Goal: Information Seeking & Learning: Learn about a topic

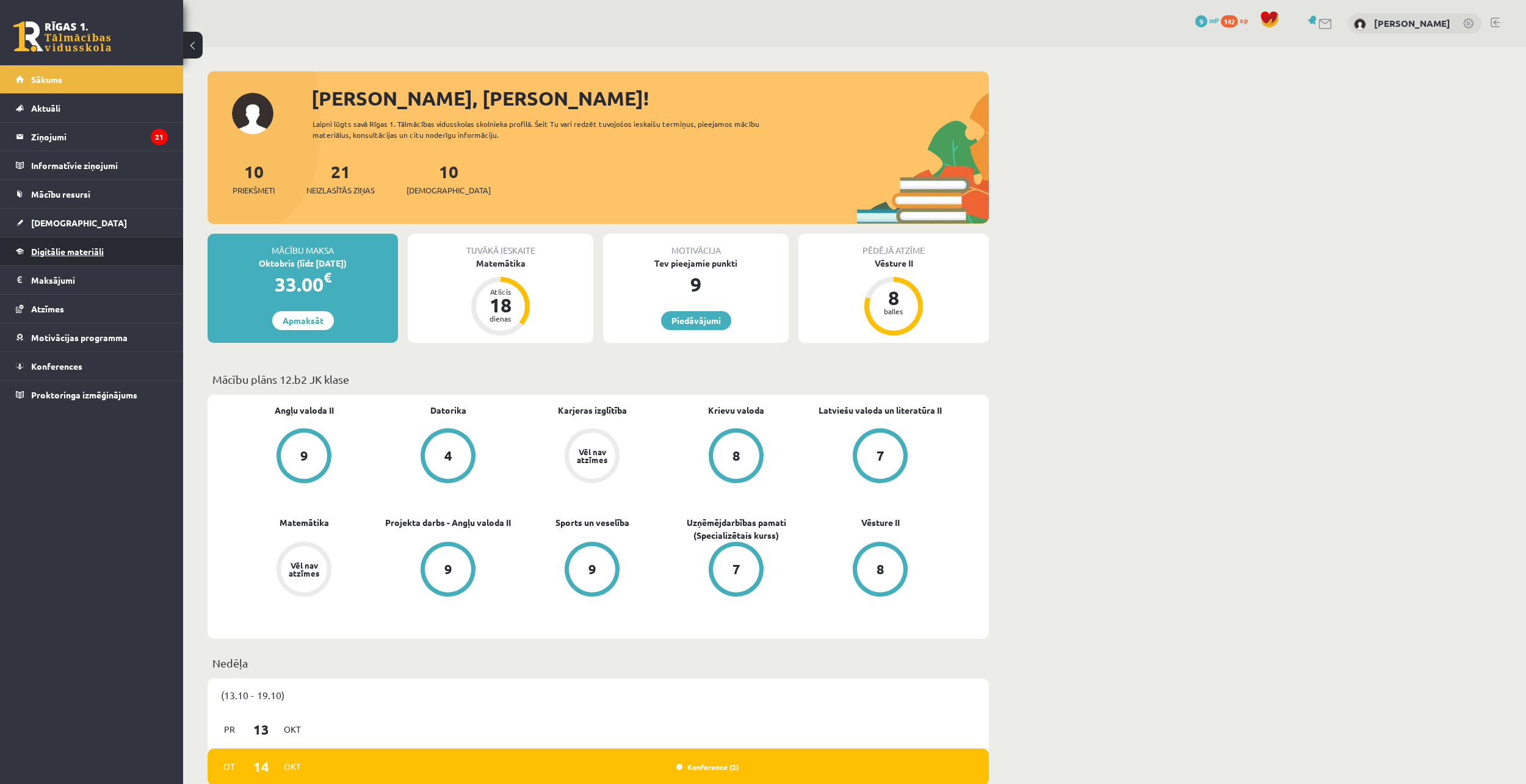
click at [131, 252] on link "Digitālie materiāli" at bounding box center [92, 252] width 152 height 28
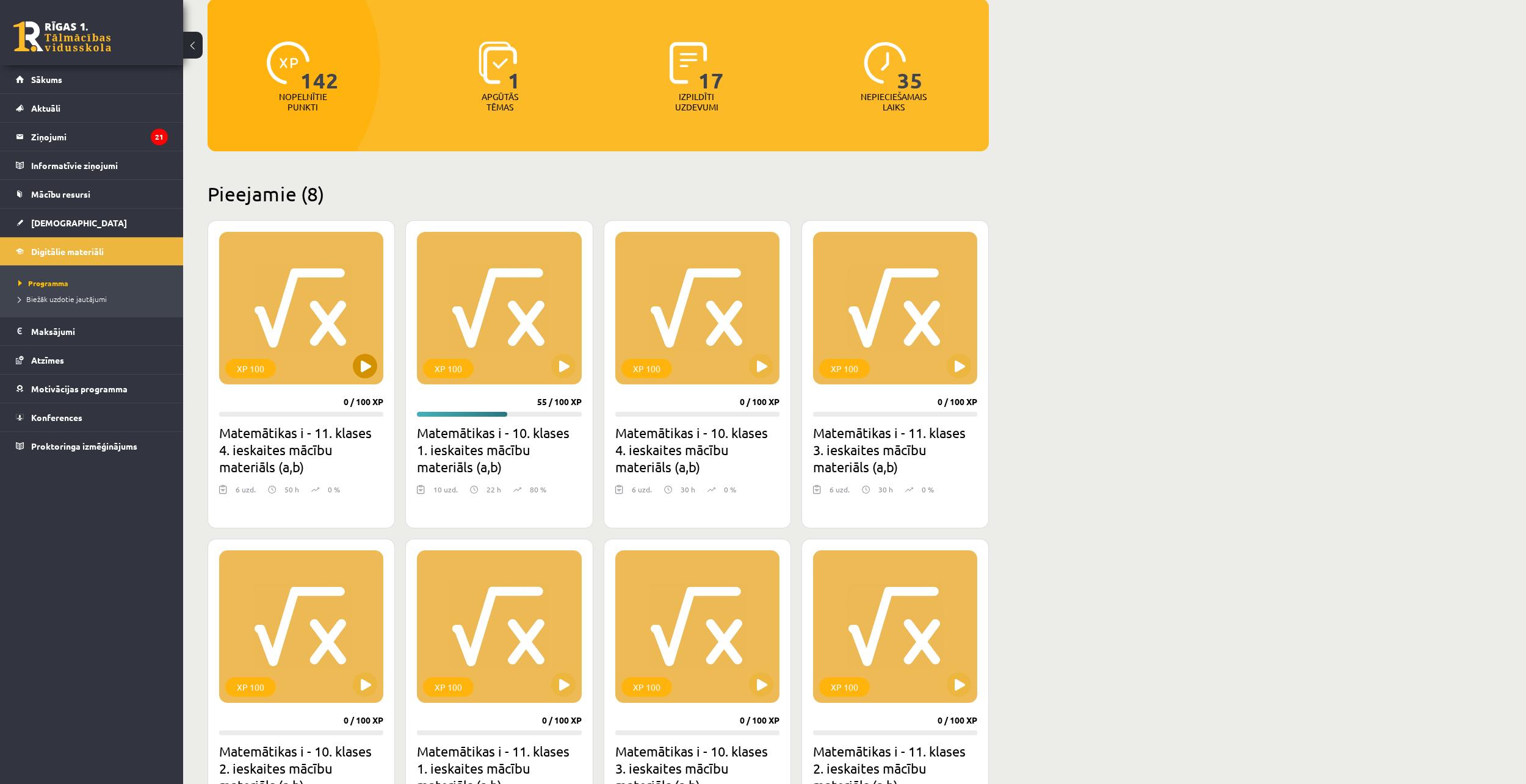
scroll to position [104, 0]
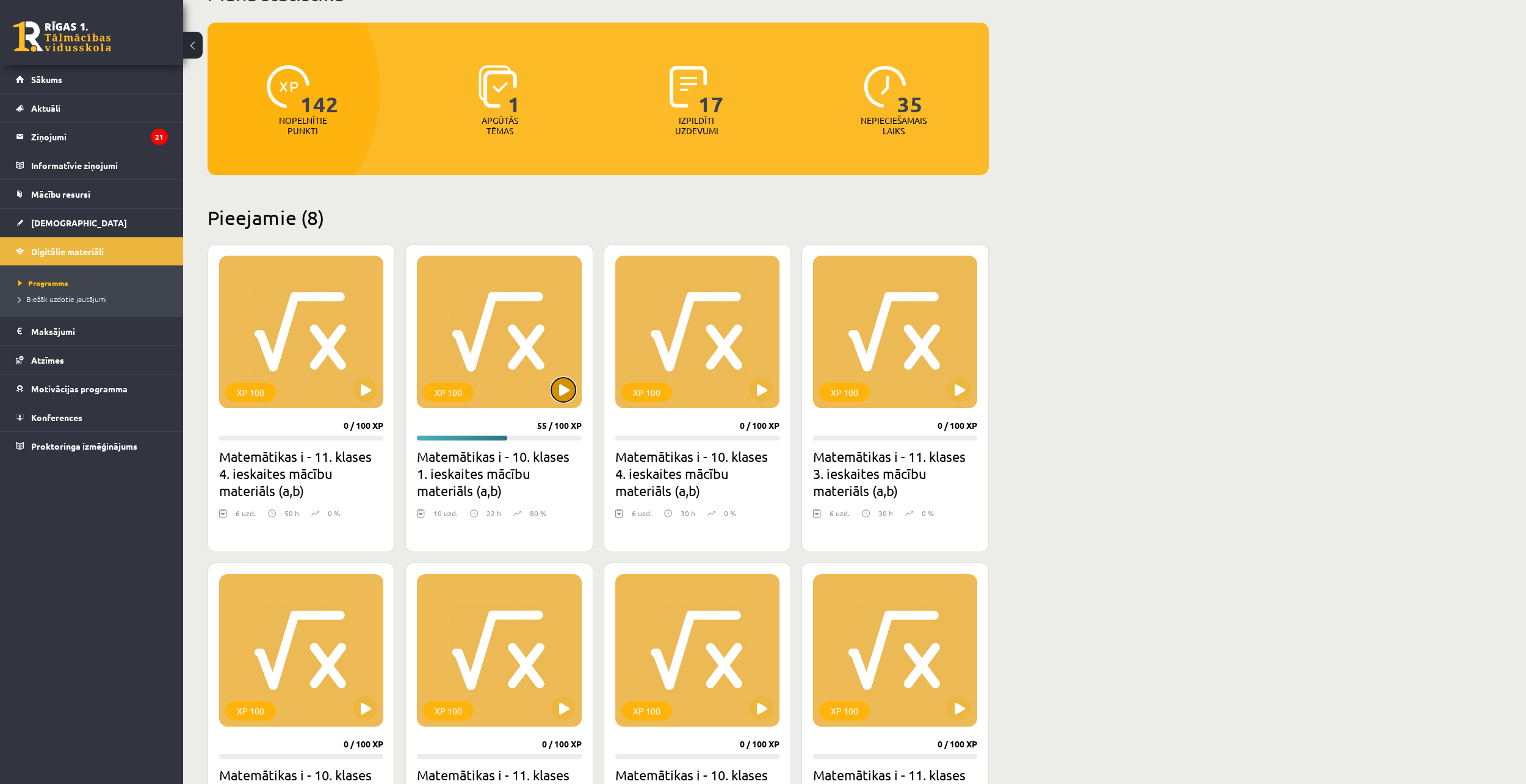
click at [559, 386] on button at bounding box center [563, 390] width 24 height 24
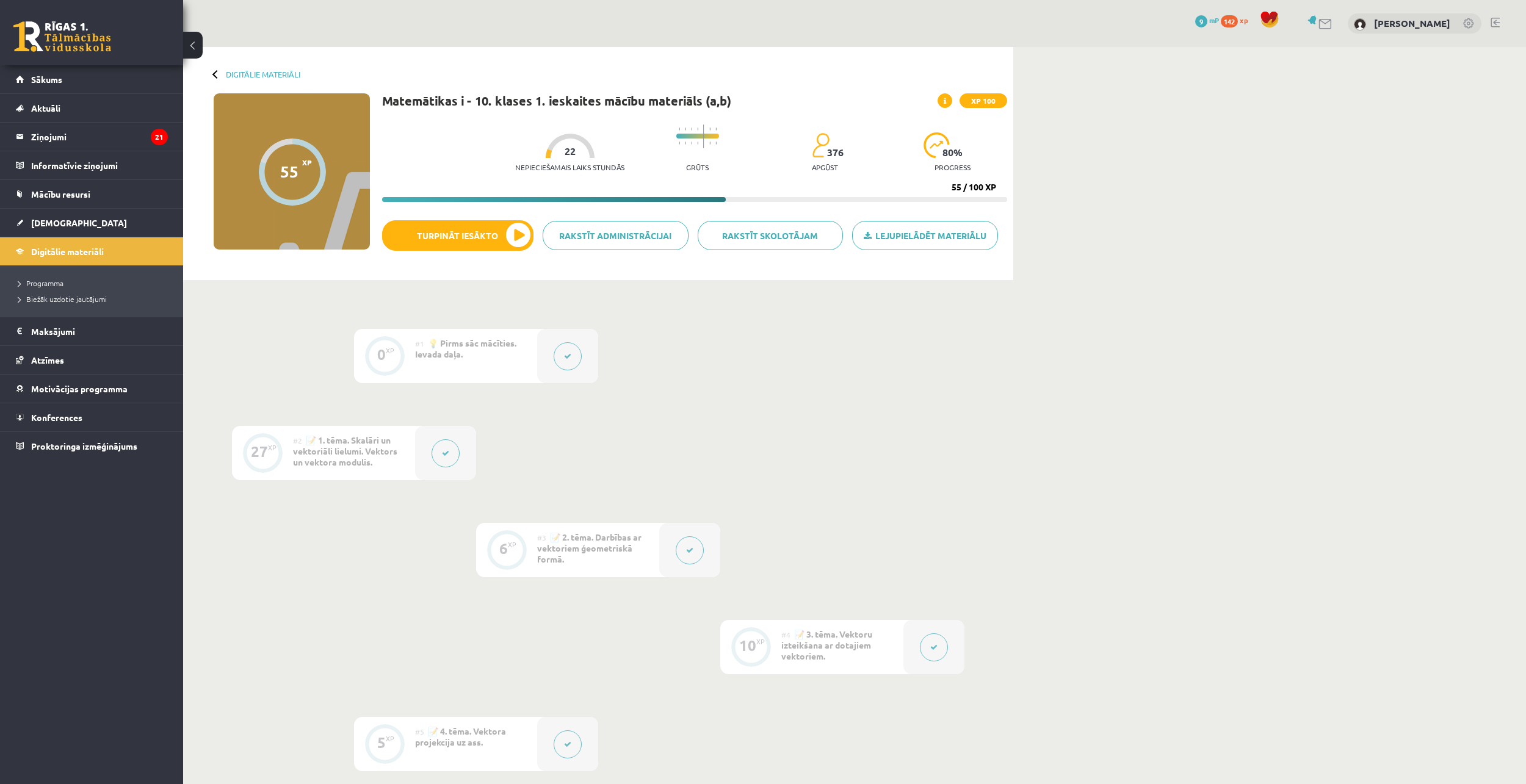
click at [1238, 24] on span "142" at bounding box center [1229, 21] width 17 height 12
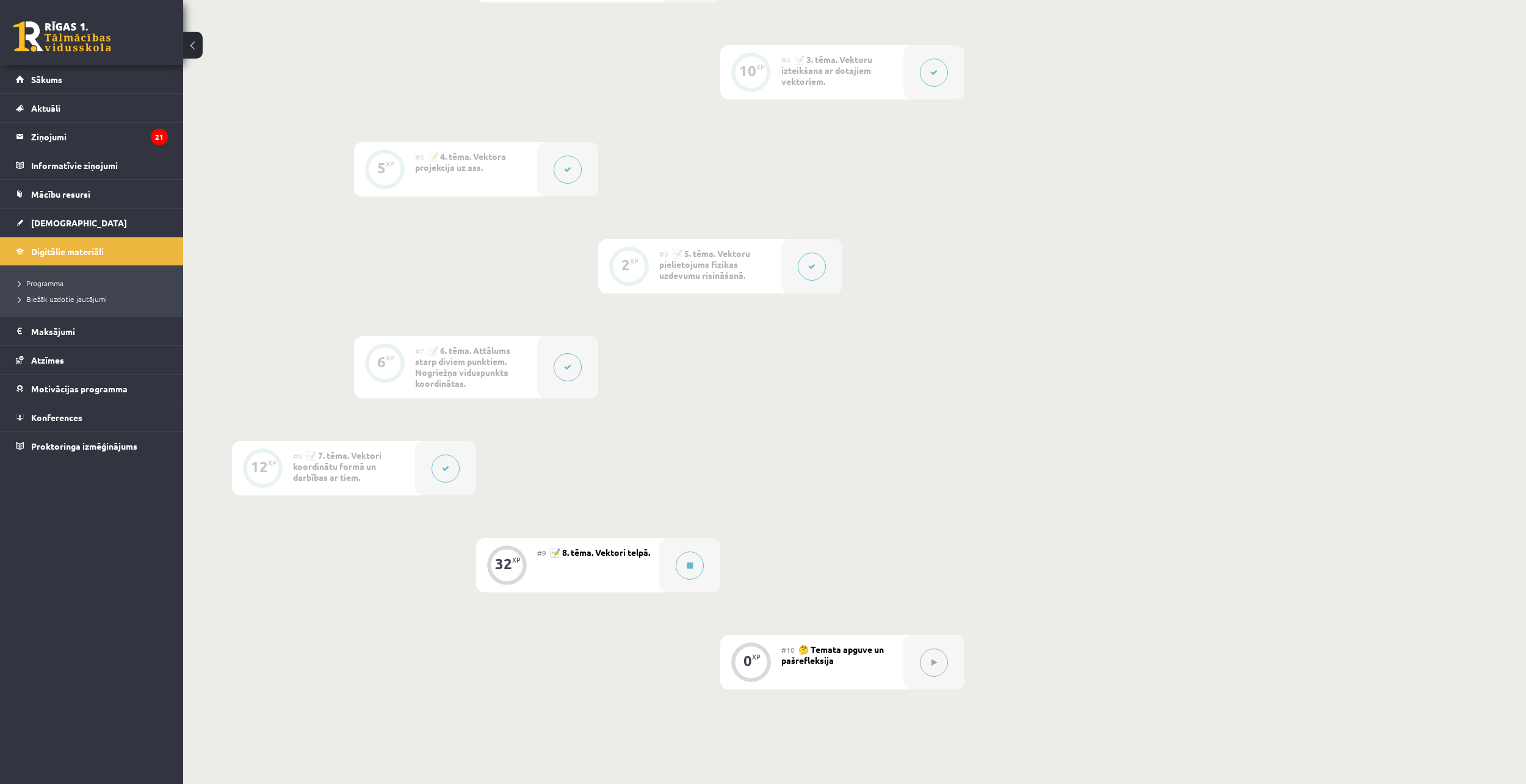
scroll to position [694, 0]
